Goal: Task Accomplishment & Management: Use online tool/utility

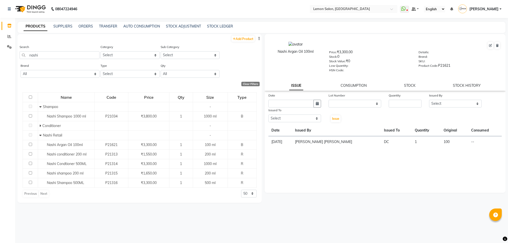
select select
drag, startPoint x: 41, startPoint y: 56, endPoint x: 4, endPoint y: 51, distance: 36.9
click at [4, 51] on app-home "08047224946 Select Location × Lemon Salon, Lokhandwala WhatsApp Status ✕ Status…" at bounding box center [254, 123] width 508 height 247
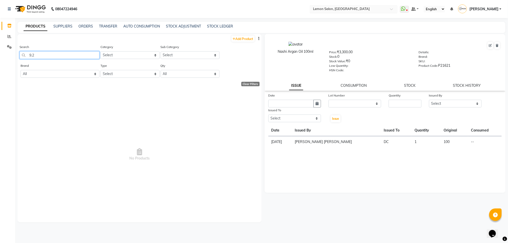
type input "9.2"
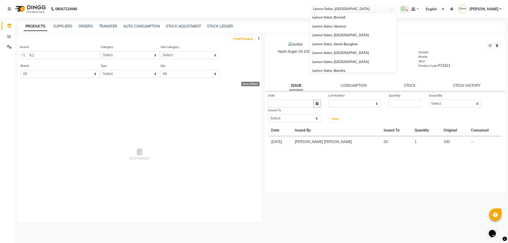
scroll to position [46, 0]
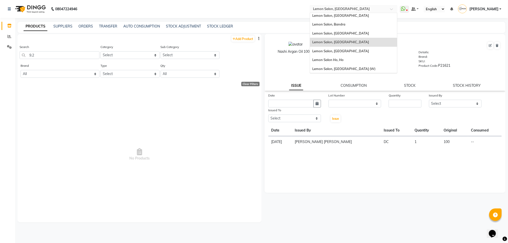
click at [363, 8] on input "text" at bounding box center [348, 8] width 73 height 5
click at [341, 60] on span "Lemon Salon Ho, Ho" at bounding box center [327, 60] width 31 height 4
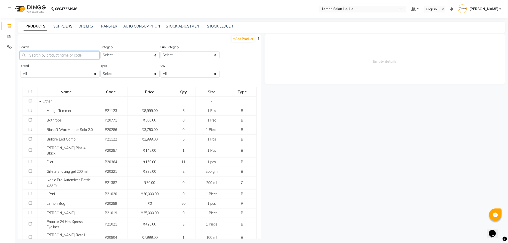
click at [39, 57] on input "text" at bounding box center [60, 55] width 80 height 8
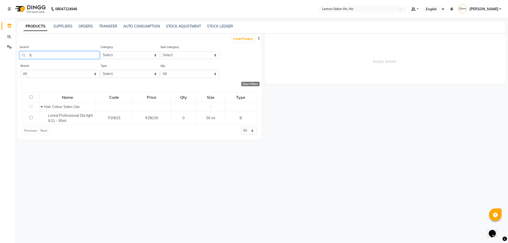
type input "9"
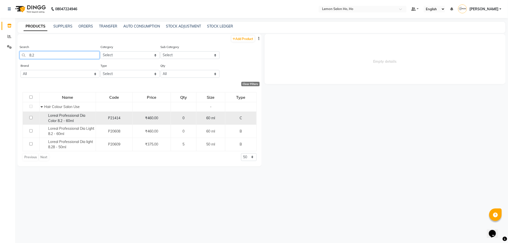
type input "8.2"
click at [54, 115] on span "Loreal Professional Dia Color 8.2 - 60ml" at bounding box center [66, 118] width 37 height 10
select select
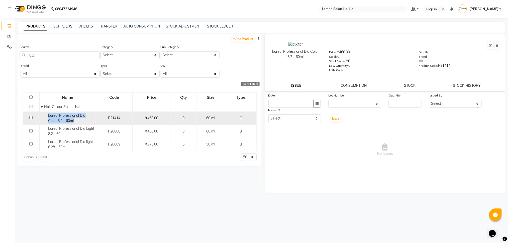
copy span "Loreal Professional Dia Color 8.2 - 60ml"
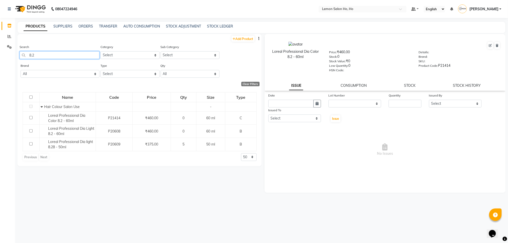
drag, startPoint x: 50, startPoint y: 53, endPoint x: 0, endPoint y: 69, distance: 52.4
click at [0, 69] on app-home "08047224946 Select Location × Lemon Salon Ho, Ho Default Panel My Panel English…" at bounding box center [254, 123] width 508 height 247
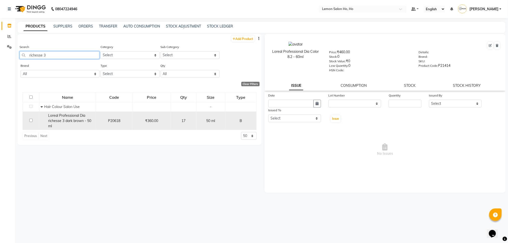
type input "richesse 3"
click at [59, 116] on span "Loreal Professional Dia richesse 3 dark brown - 50 ml" at bounding box center [69, 120] width 43 height 15
select select
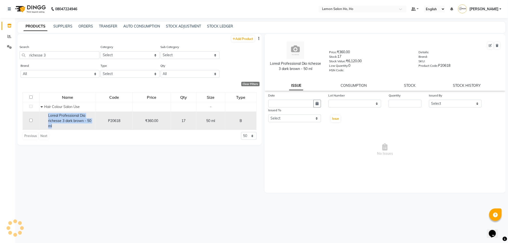
click at [59, 116] on span "Loreal Professional Dia richesse 3 dark brown - 50 ml" at bounding box center [69, 120] width 43 height 15
copy span "Loreal Professional Dia richesse 3 dark brown - 50 ml"
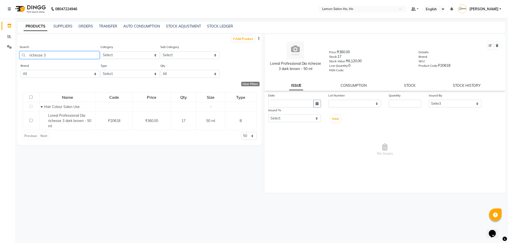
drag, startPoint x: 53, startPoint y: 53, endPoint x: 0, endPoint y: 80, distance: 59.0
click at [0, 80] on app-home "08047224946 Select Location × Lemon Salon Ho, Ho Default Panel My Panel English…" at bounding box center [254, 123] width 508 height 247
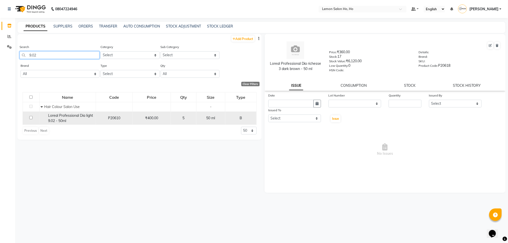
type input "9.02"
click at [63, 116] on span "Loreal Professional Dia light 9.02 - 50ml" at bounding box center [70, 118] width 45 height 10
select select
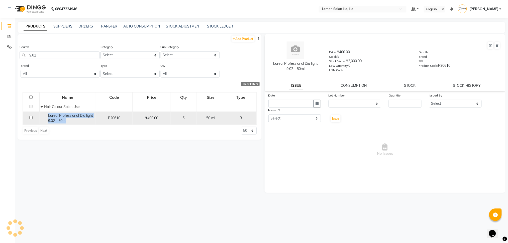
click at [63, 116] on span "Loreal Professional Dia light 9.02 - 50ml" at bounding box center [70, 118] width 45 height 10
copy span "Loreal Professional Dia light 9.02 - 50ml"
